Goal: Register for event/course

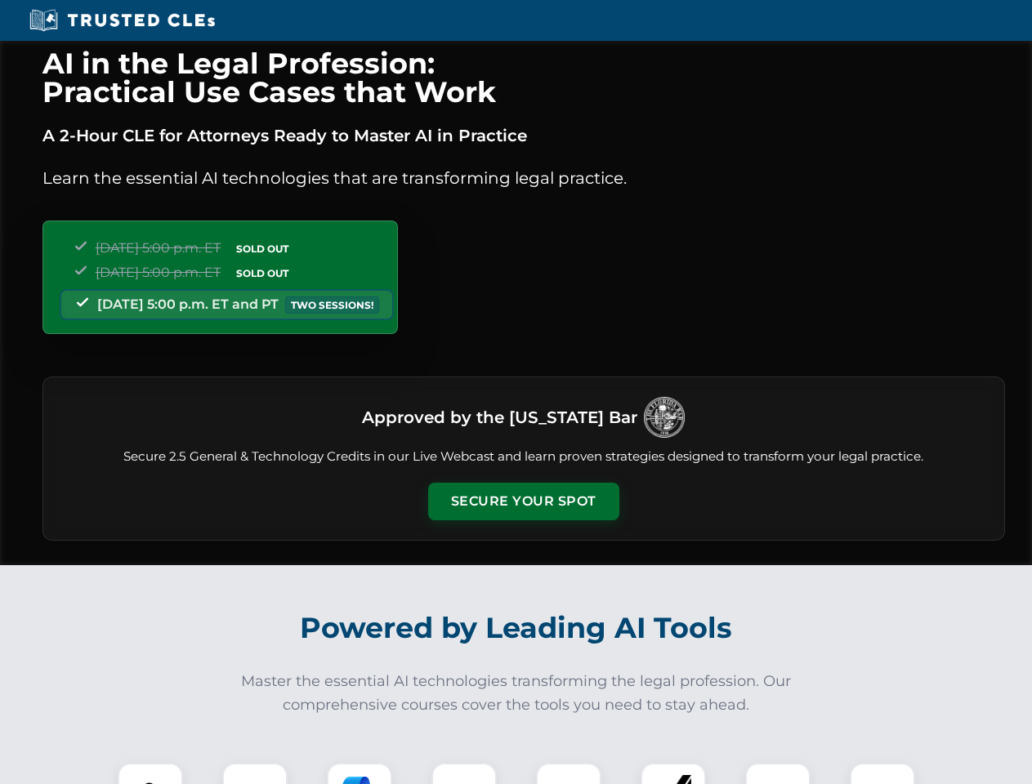
click at [523, 501] on button "Secure Your Spot" at bounding box center [523, 502] width 191 height 38
click at [150, 773] on img at bounding box center [150, 795] width 47 height 47
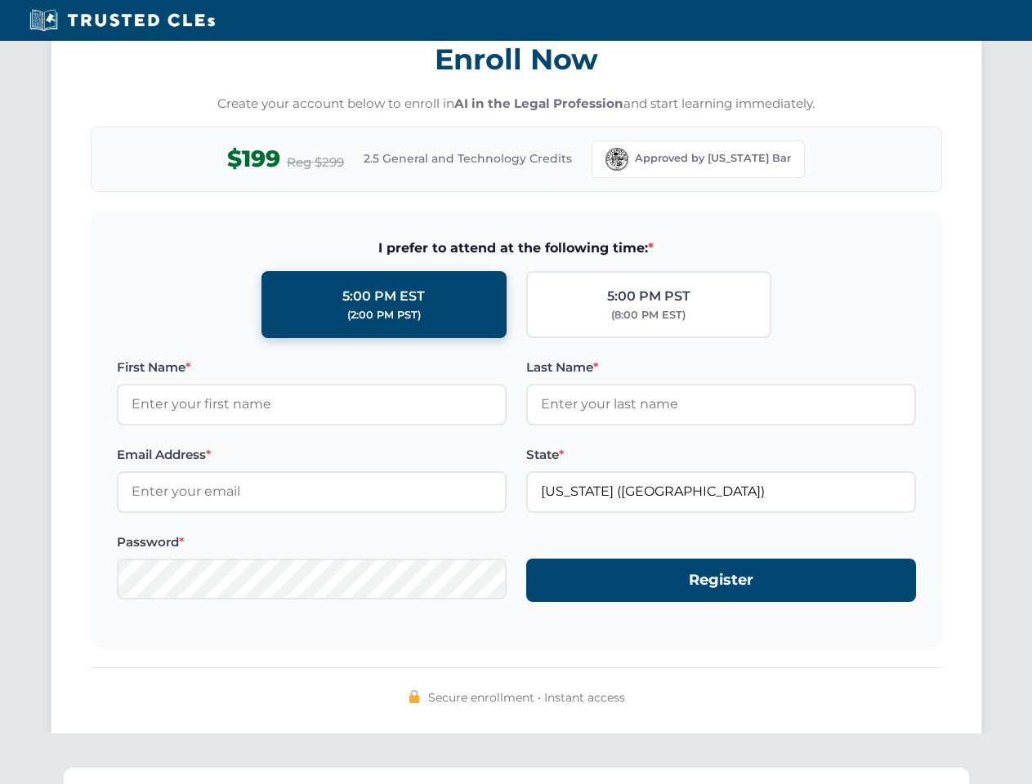
scroll to position [1603, 0]
